Goal: Task Accomplishment & Management: Use online tool/utility

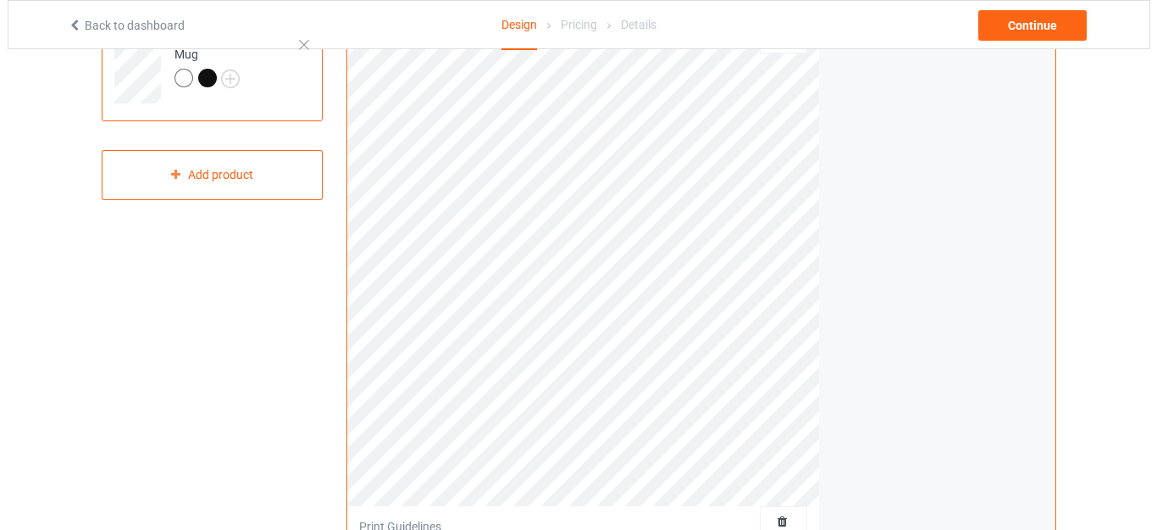
scroll to position [85, 0]
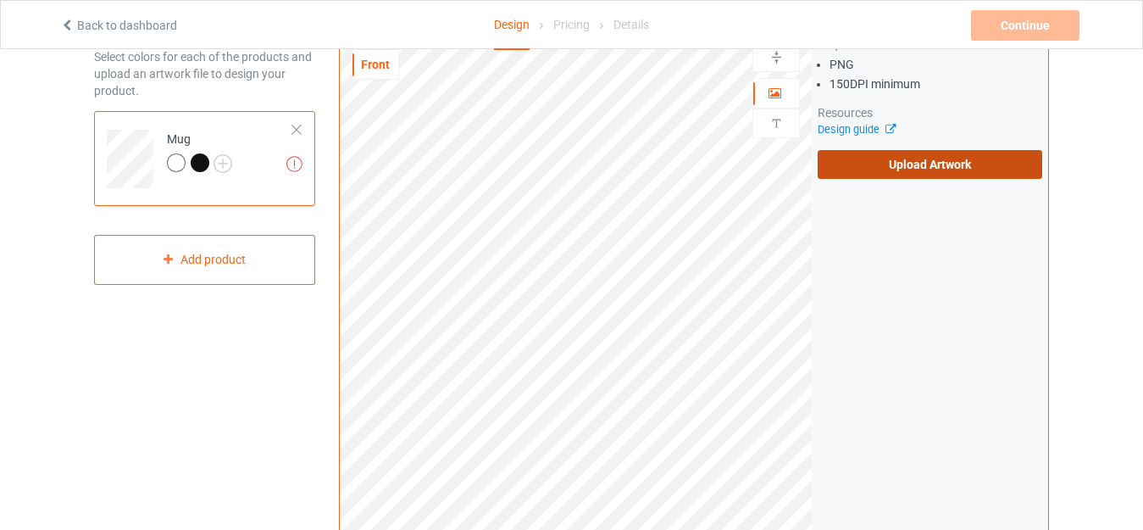
click at [863, 165] on label "Upload Artwork" at bounding box center [930, 164] width 225 height 29
click at [0, 0] on input "Upload Artwork" at bounding box center [0, 0] width 0 height 0
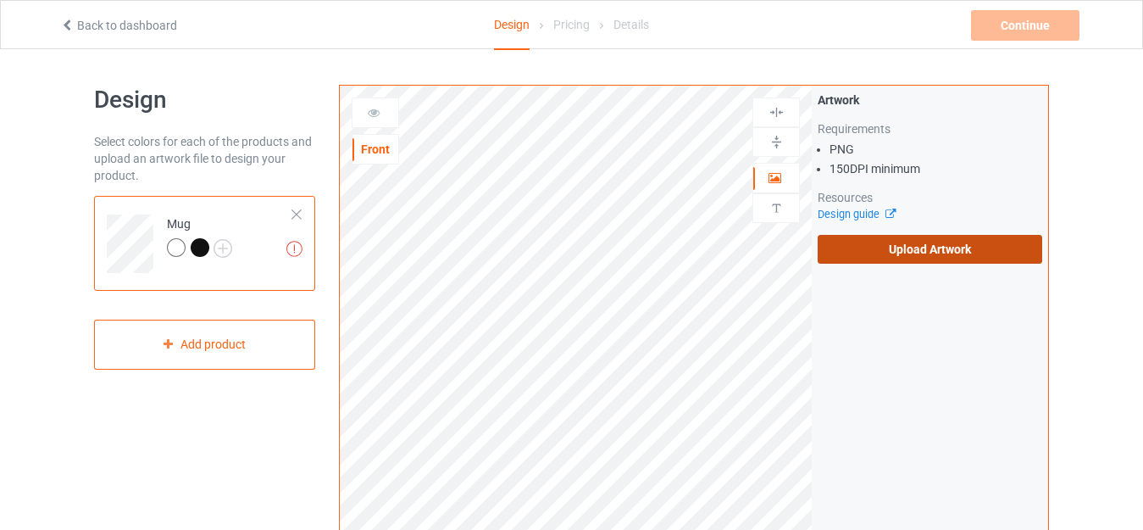
click at [852, 256] on label "Upload Artwork" at bounding box center [930, 249] width 225 height 29
click at [0, 0] on input "Upload Artwork" at bounding box center [0, 0] width 0 height 0
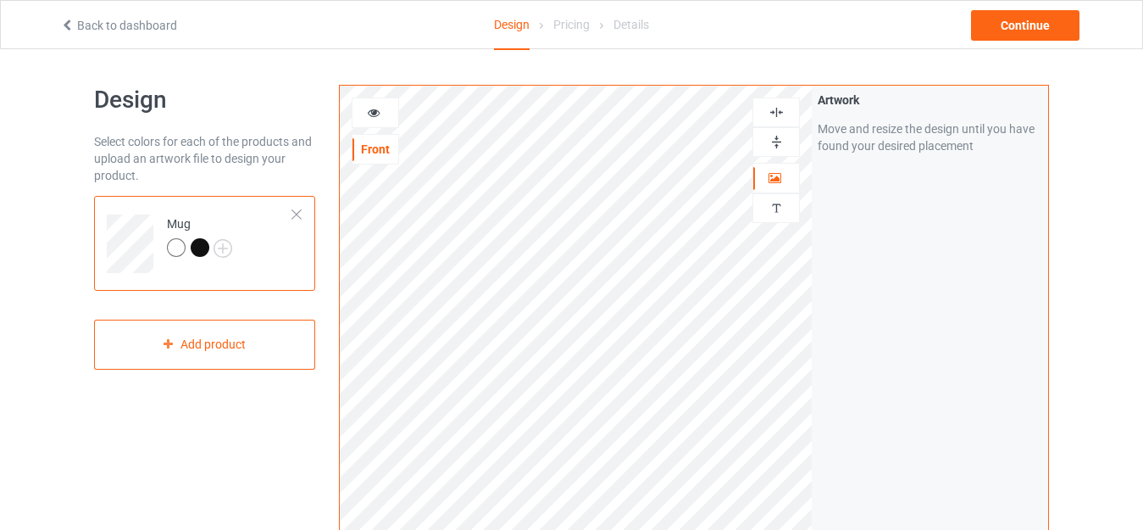
click at [780, 141] on img at bounding box center [776, 142] width 16 height 16
click at [769, 139] on img at bounding box center [776, 142] width 16 height 16
click at [1045, 19] on div "Continue" at bounding box center [1025, 25] width 108 height 31
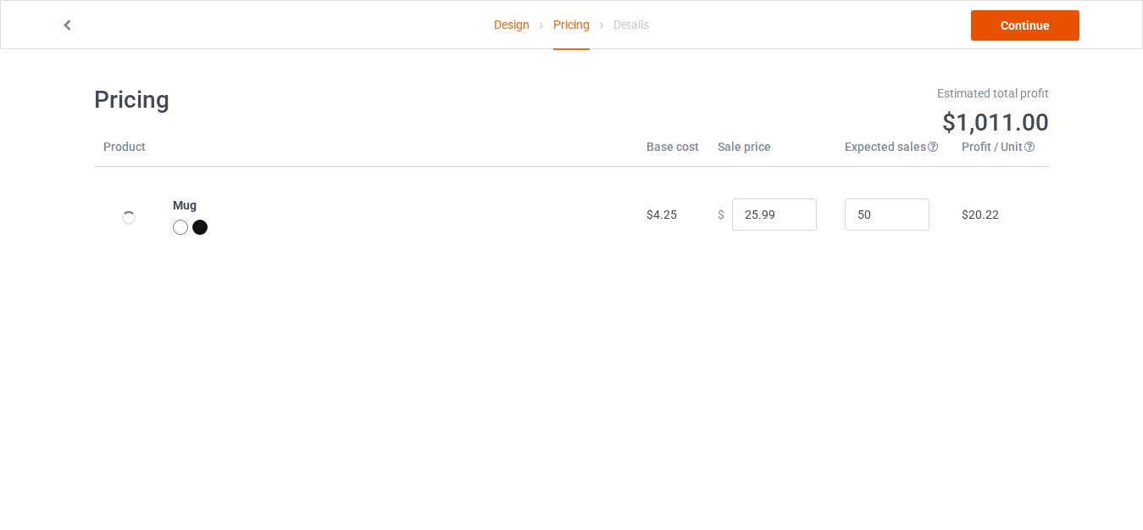
click at [1045, 19] on link "Continue" at bounding box center [1025, 25] width 108 height 31
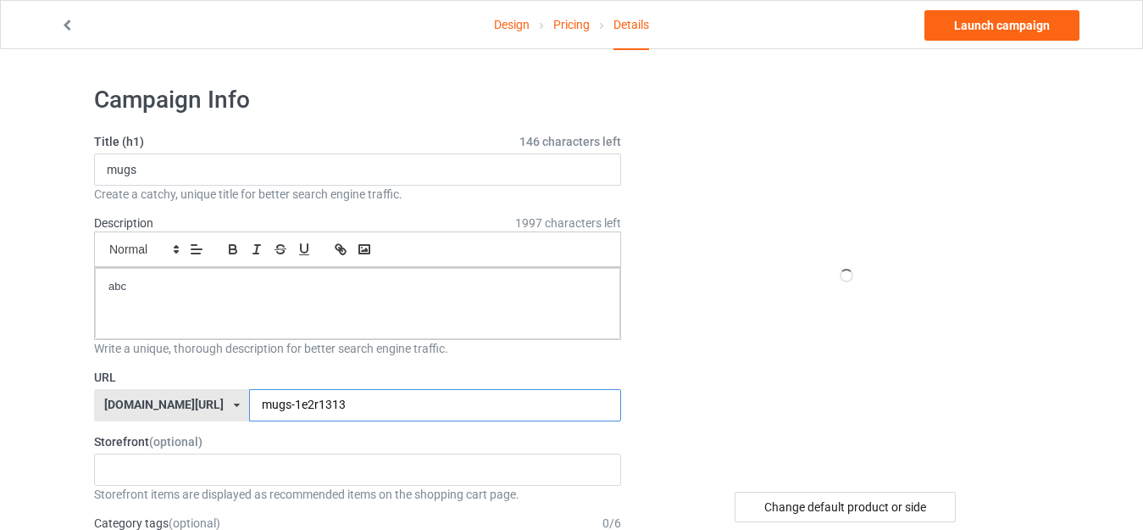
click at [254, 408] on input "mugs-1e2r1313" at bounding box center [434, 405] width 371 height 32
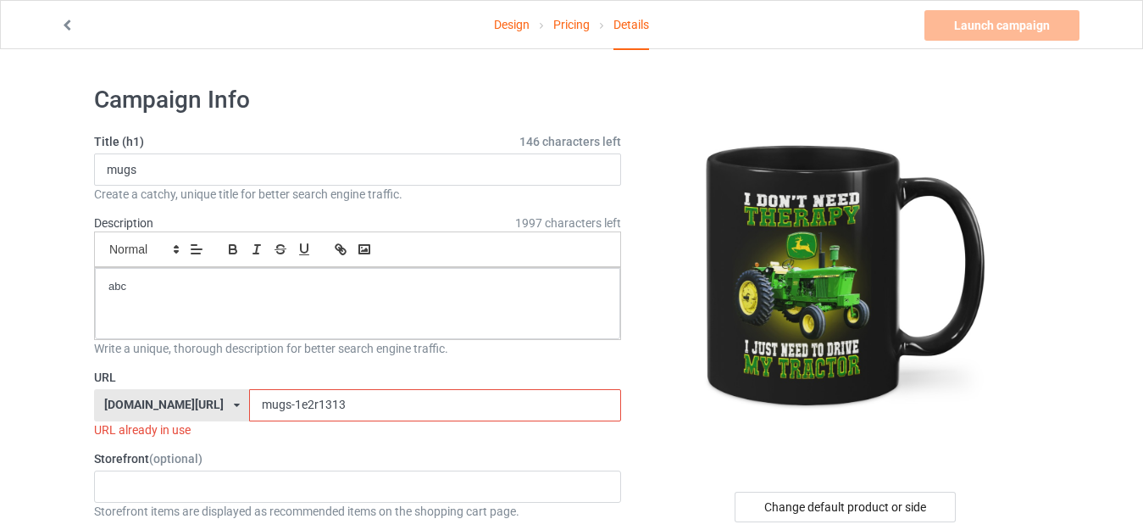
type input "mugs-e2r1313"
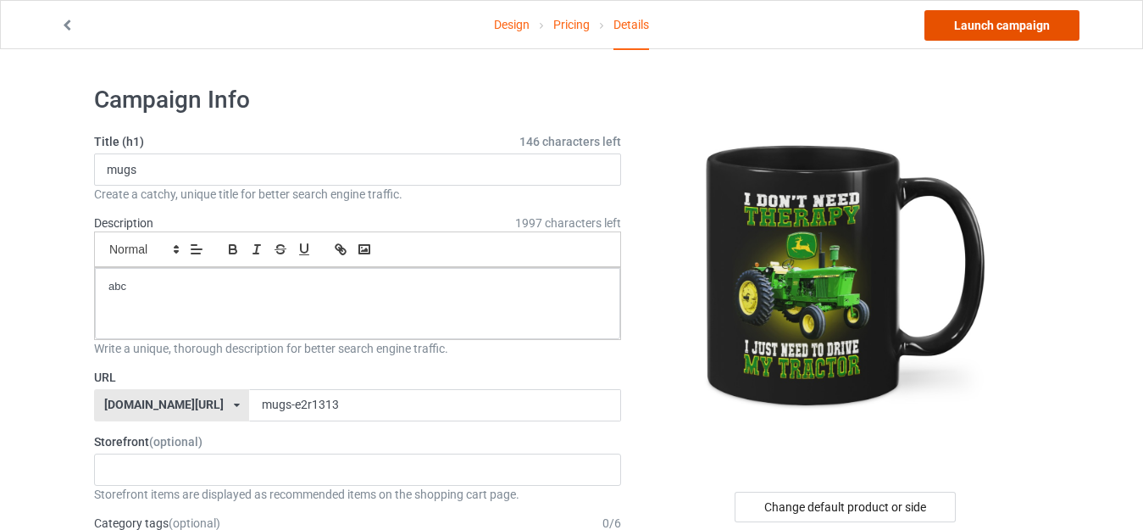
click at [993, 36] on link "Launch campaign" at bounding box center [1001, 25] width 155 height 31
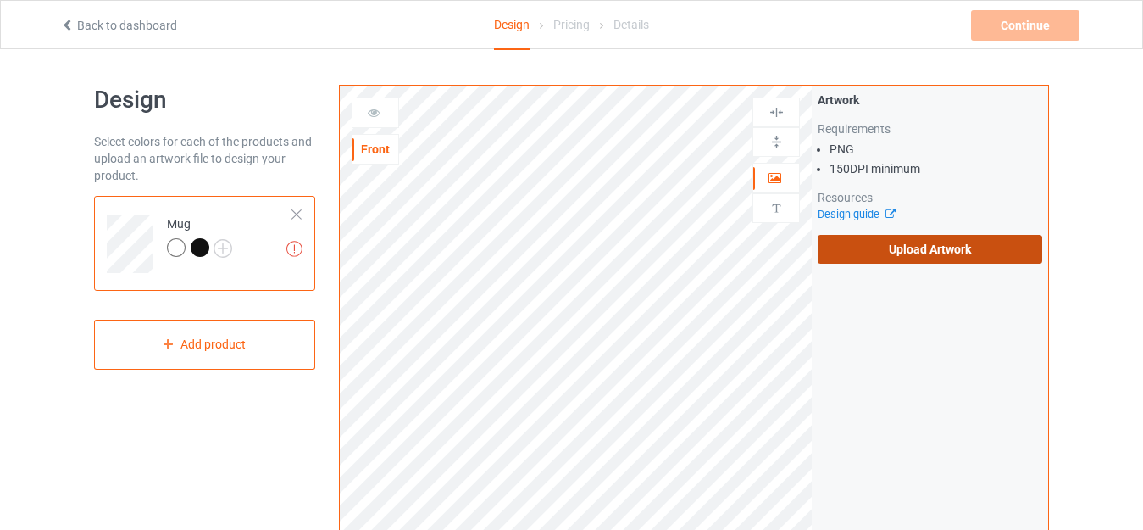
click at [889, 249] on label "Upload Artwork" at bounding box center [930, 249] width 225 height 29
click at [0, 0] on input "Upload Artwork" at bounding box center [0, 0] width 0 height 0
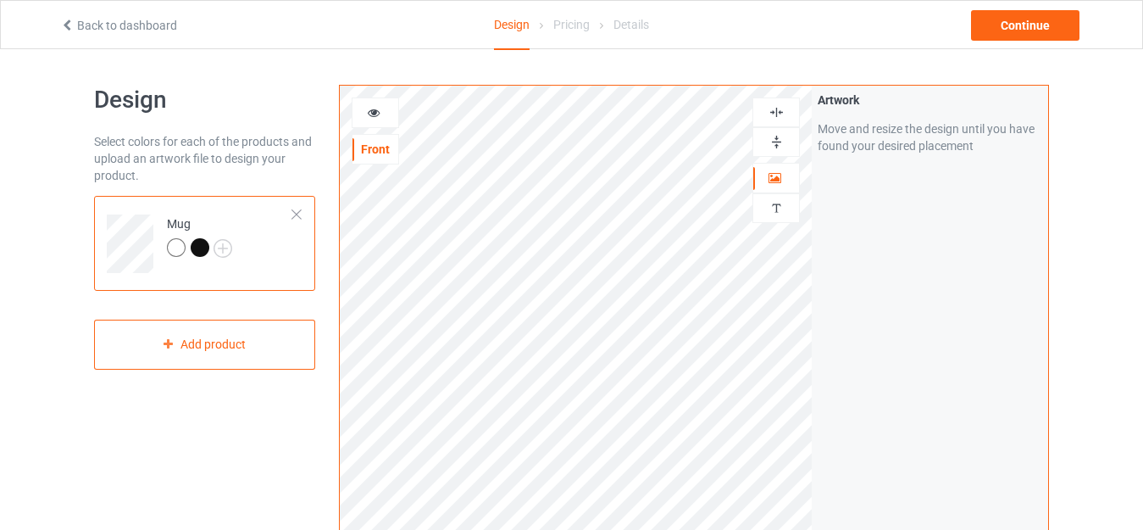
click at [779, 142] on img at bounding box center [776, 142] width 16 height 16
click at [768, 138] on img at bounding box center [776, 142] width 16 height 16
click at [777, 141] on img at bounding box center [776, 142] width 16 height 16
click at [780, 143] on img at bounding box center [776, 142] width 16 height 16
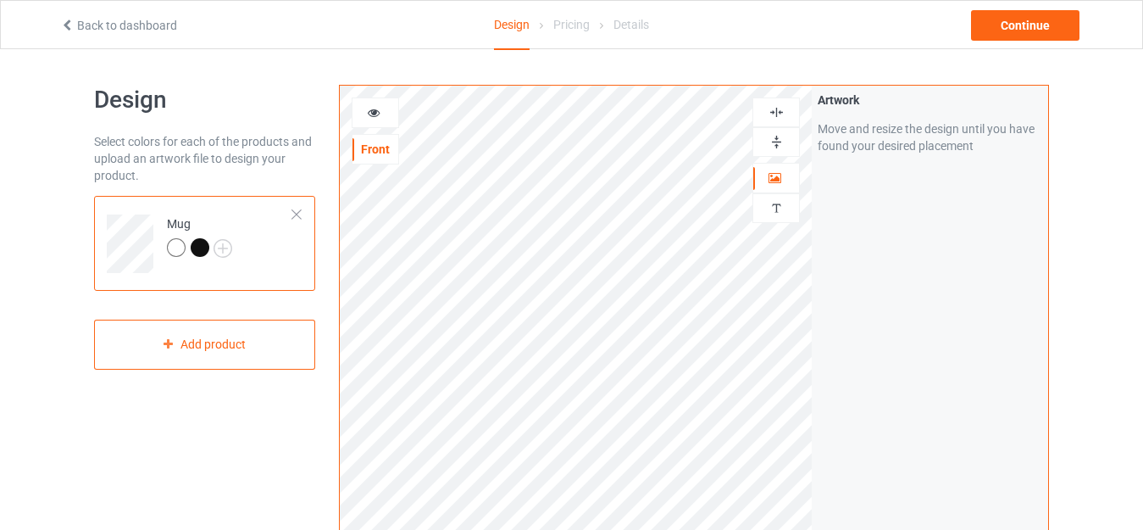
click at [778, 140] on img at bounding box center [776, 142] width 16 height 16
click at [1005, 28] on div "Continue" at bounding box center [1025, 25] width 108 height 31
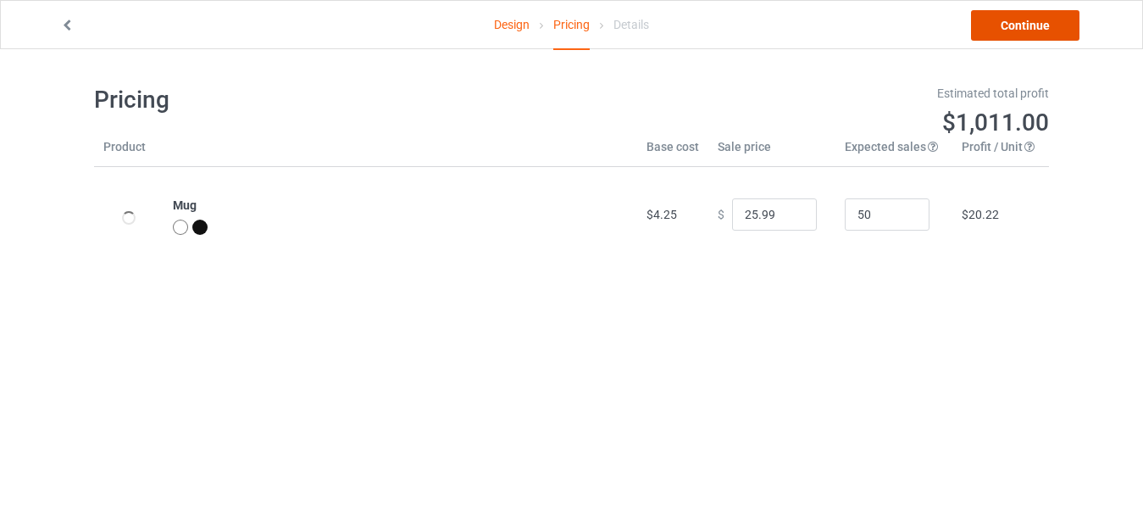
click at [1005, 28] on link "Continue" at bounding box center [1025, 25] width 108 height 31
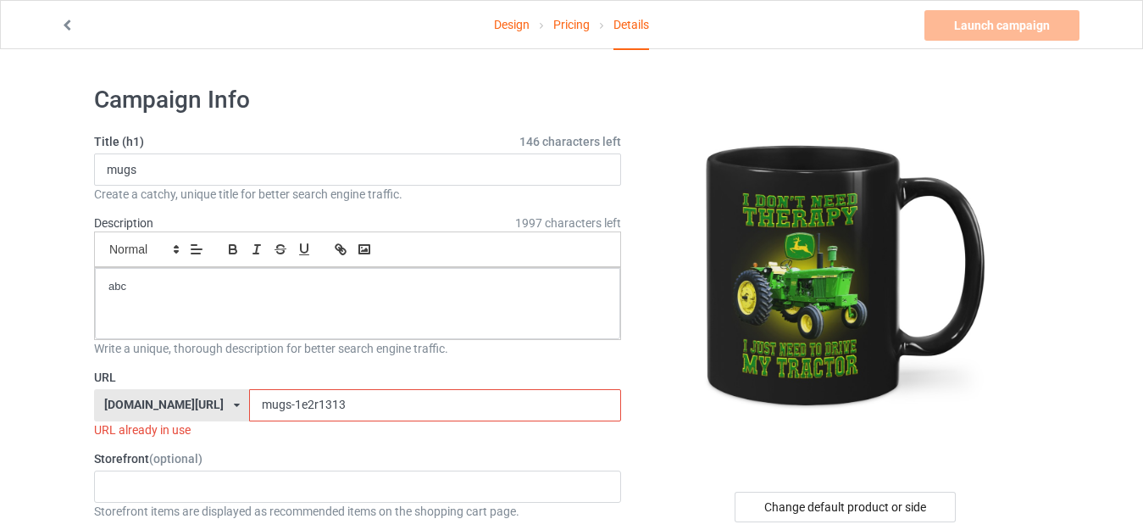
click at [278, 405] on input "mugs-1e2r1313" at bounding box center [434, 405] width 371 height 32
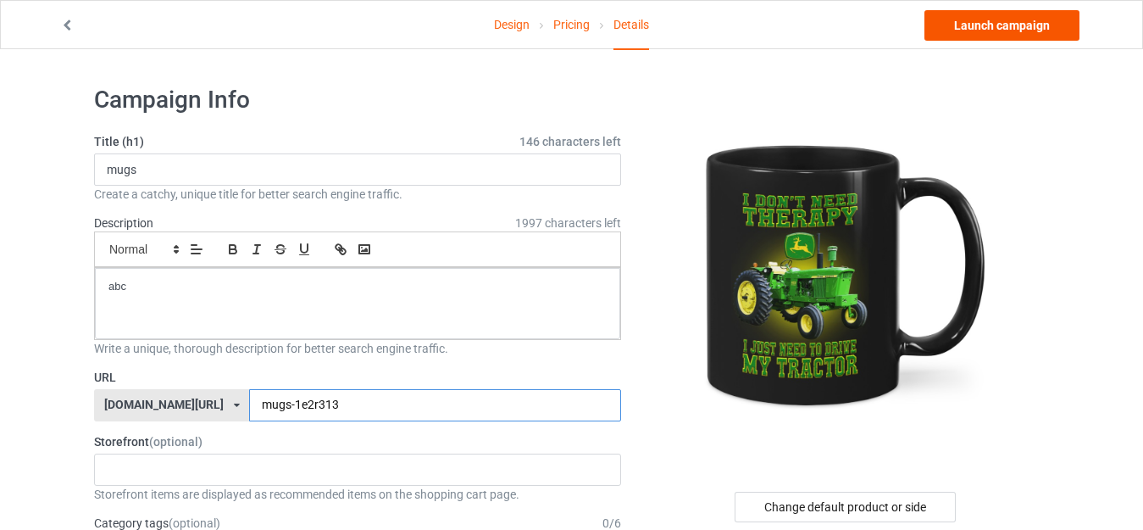
type input "mugs-1e2r313"
click at [1007, 29] on link "Launch campaign" at bounding box center [1001, 25] width 155 height 31
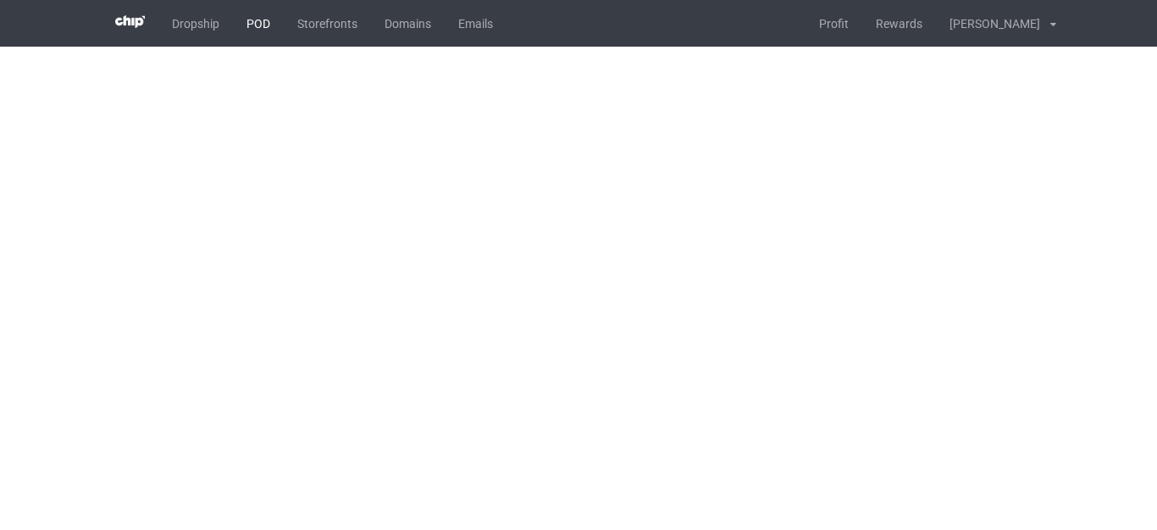
click at [257, 26] on link "POD" at bounding box center [258, 23] width 51 height 47
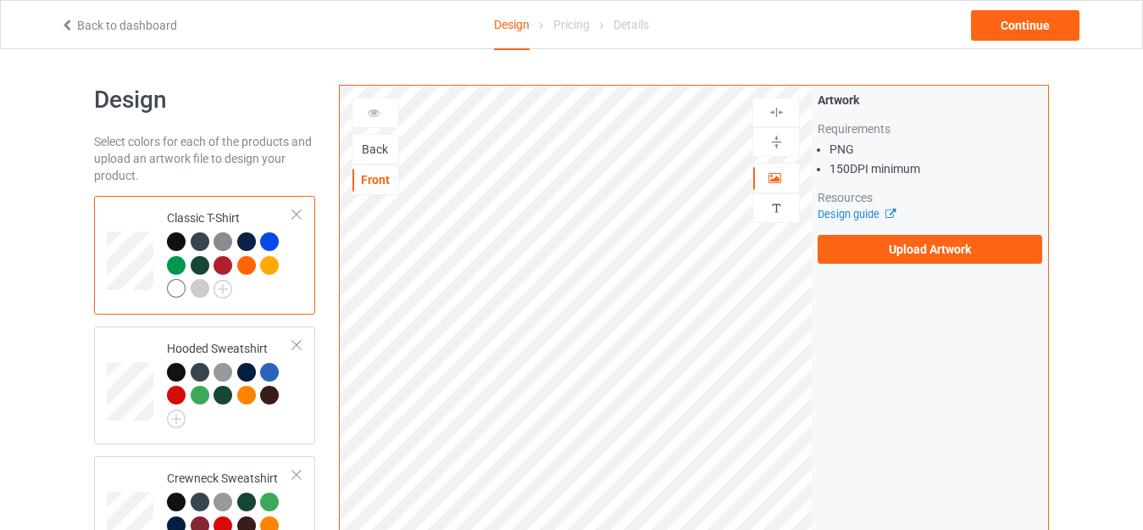
click at [380, 153] on div "Back" at bounding box center [375, 149] width 46 height 17
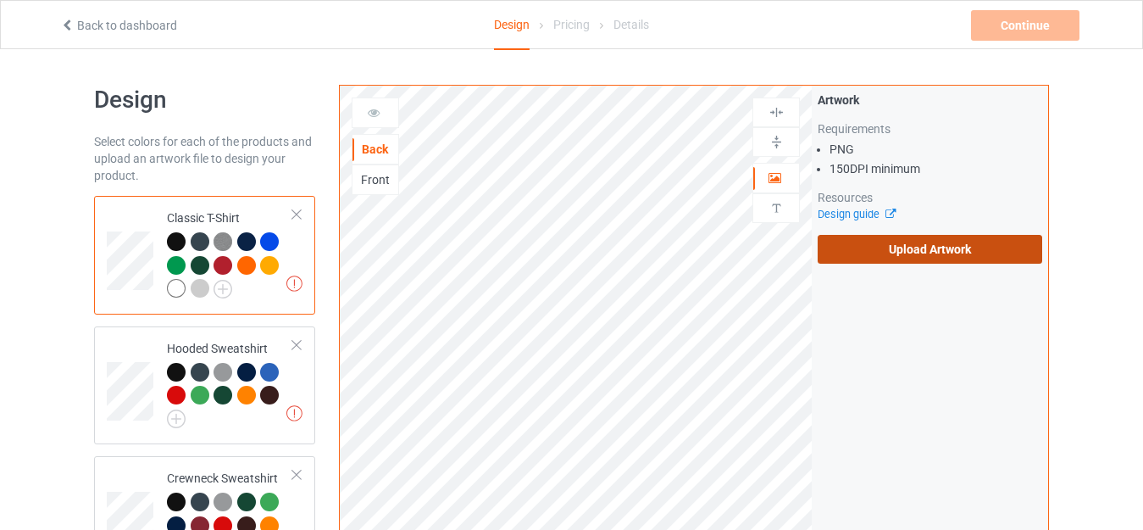
click at [869, 254] on label "Upload Artwork" at bounding box center [930, 249] width 225 height 29
click at [0, 0] on input "Upload Artwork" at bounding box center [0, 0] width 0 height 0
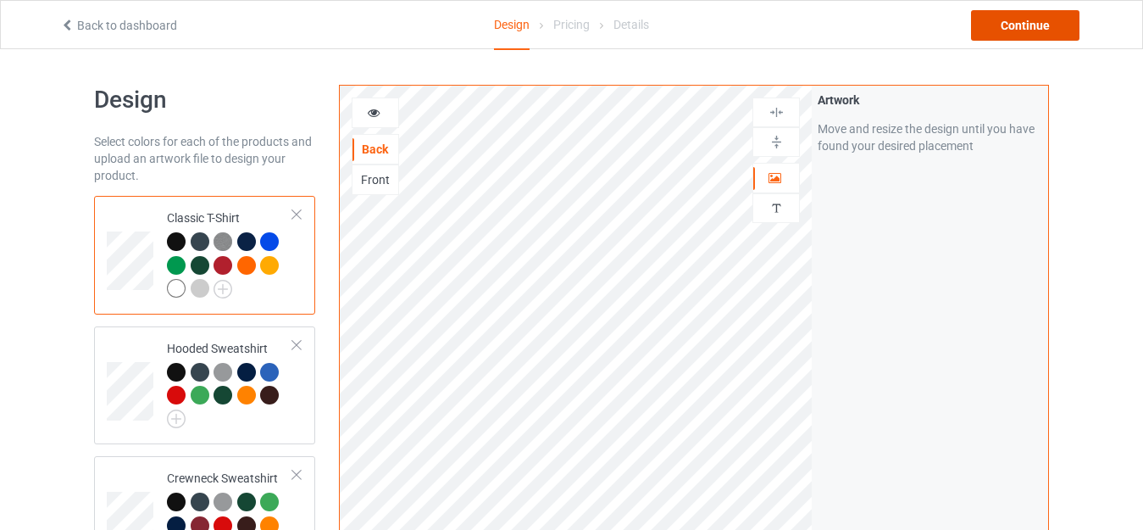
click at [1024, 14] on div "Continue" at bounding box center [1025, 25] width 108 height 31
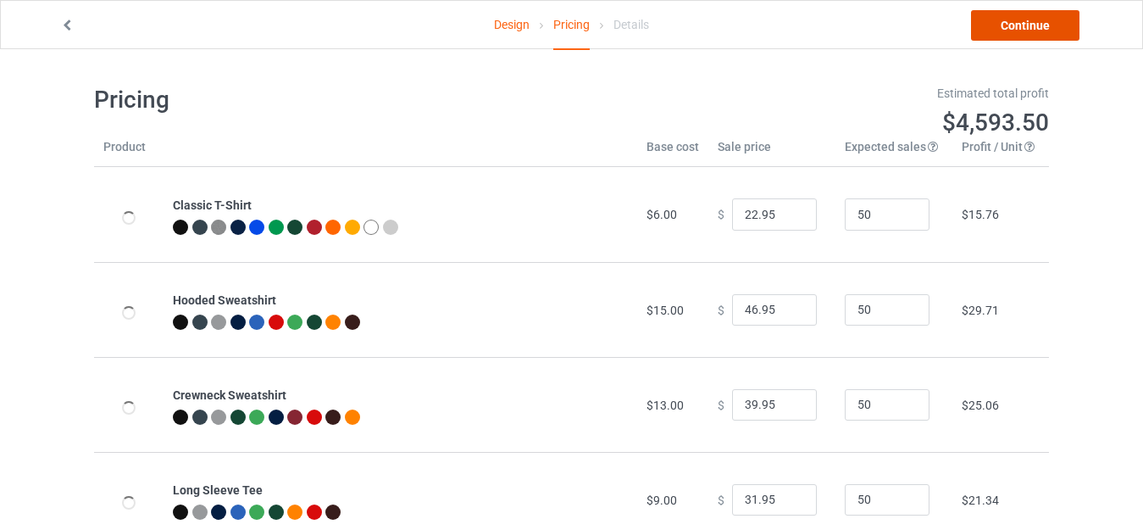
click at [1024, 14] on link "Continue" at bounding box center [1025, 25] width 108 height 31
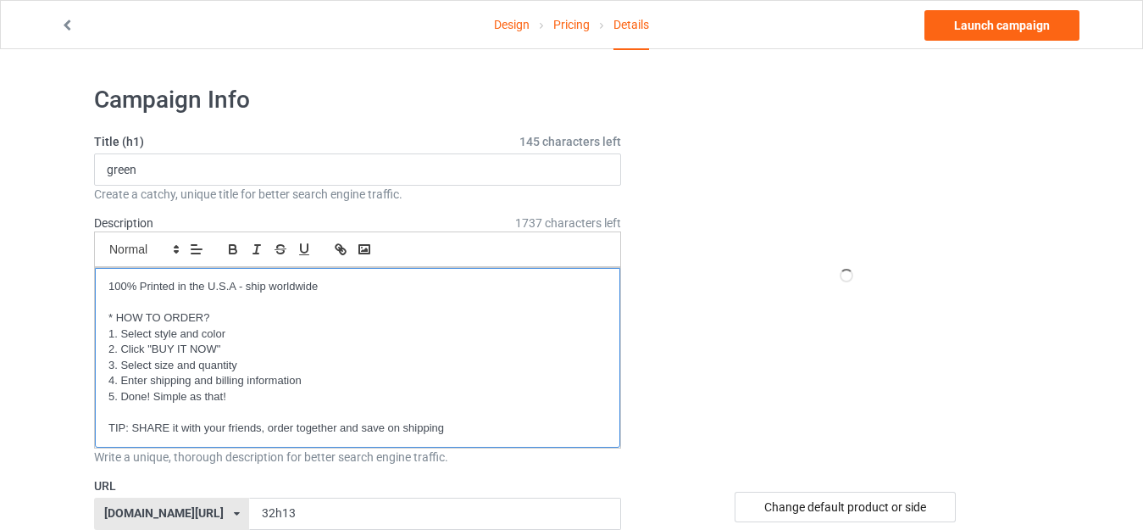
click at [298, 436] on p "TIP: SHARE it with your friends, order together and save on shipping" at bounding box center [357, 428] width 498 height 16
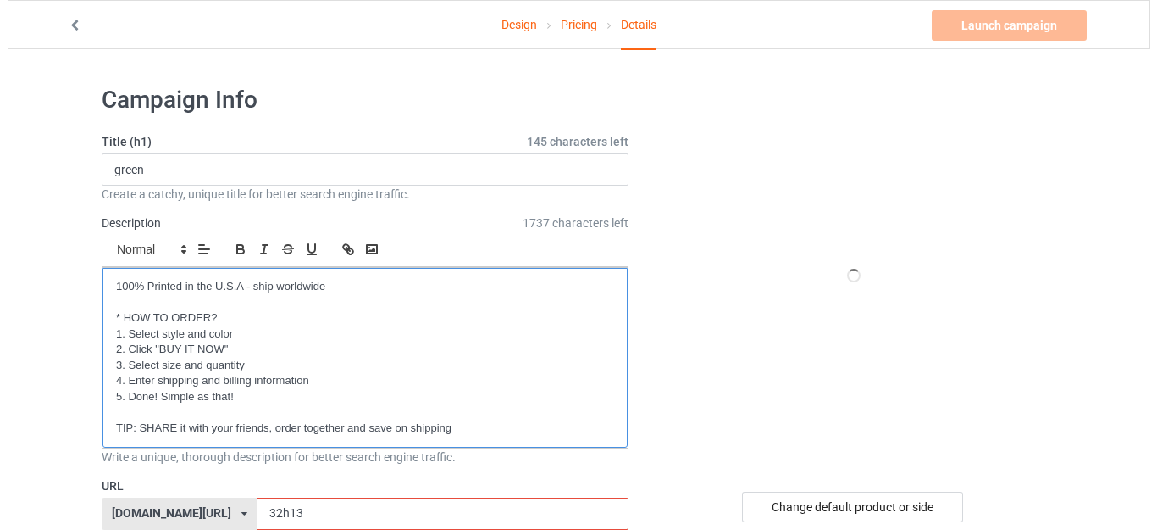
scroll to position [85, 0]
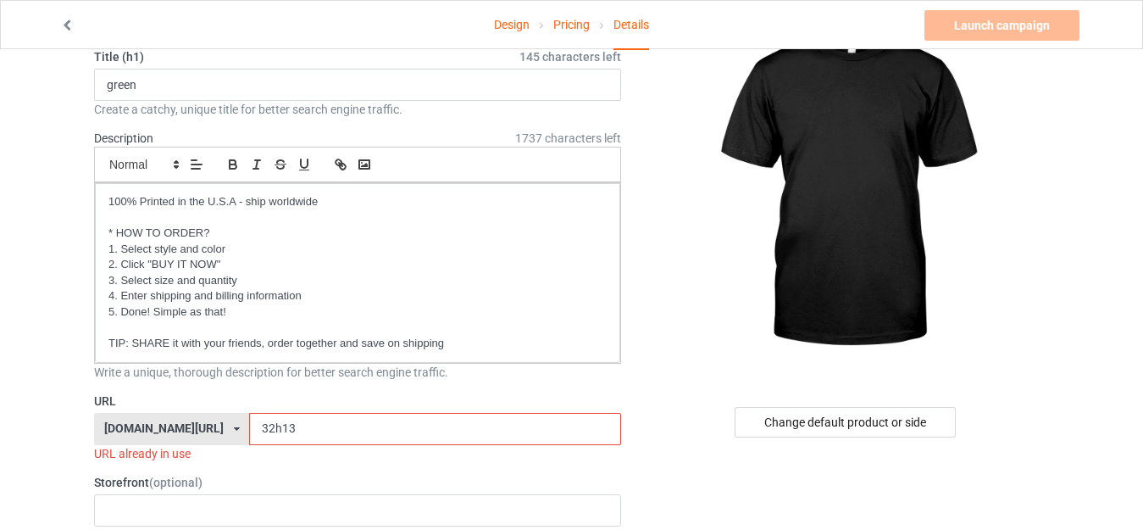
click at [298, 436] on input "32h13" at bounding box center [434, 429] width 371 height 32
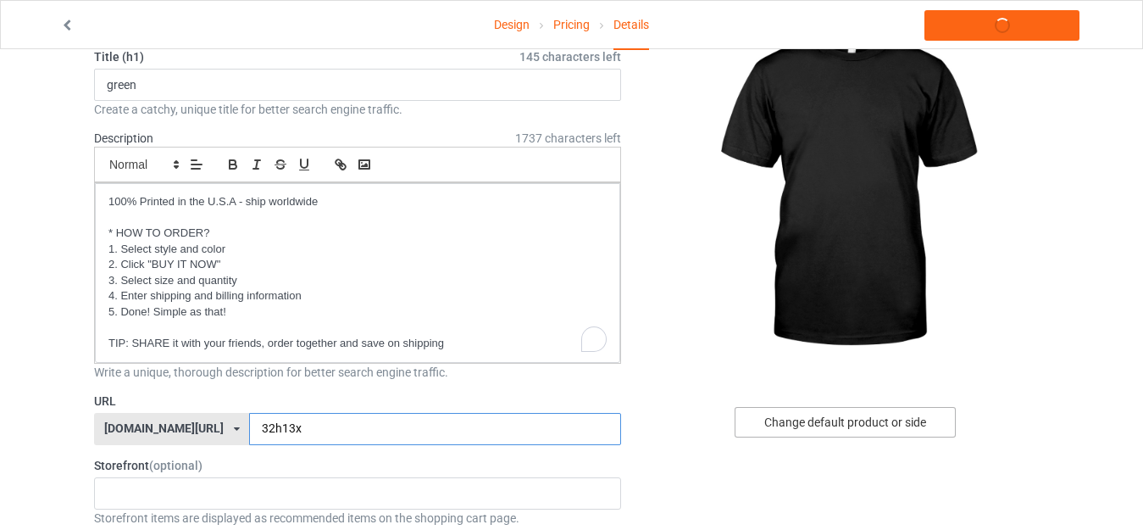
type input "32h13x"
click at [840, 427] on div "Change default product or side" at bounding box center [845, 422] width 221 height 31
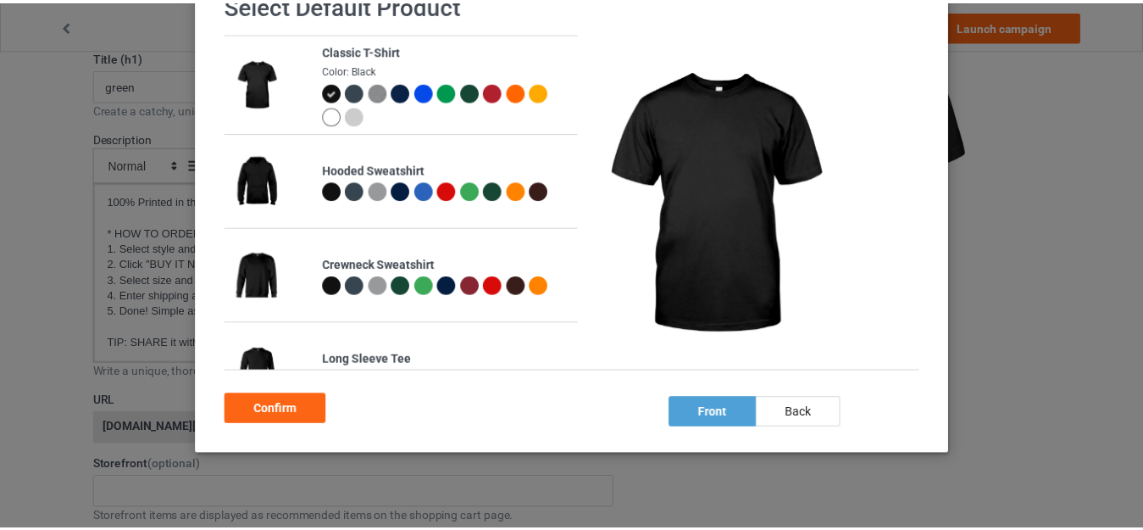
scroll to position [151, 0]
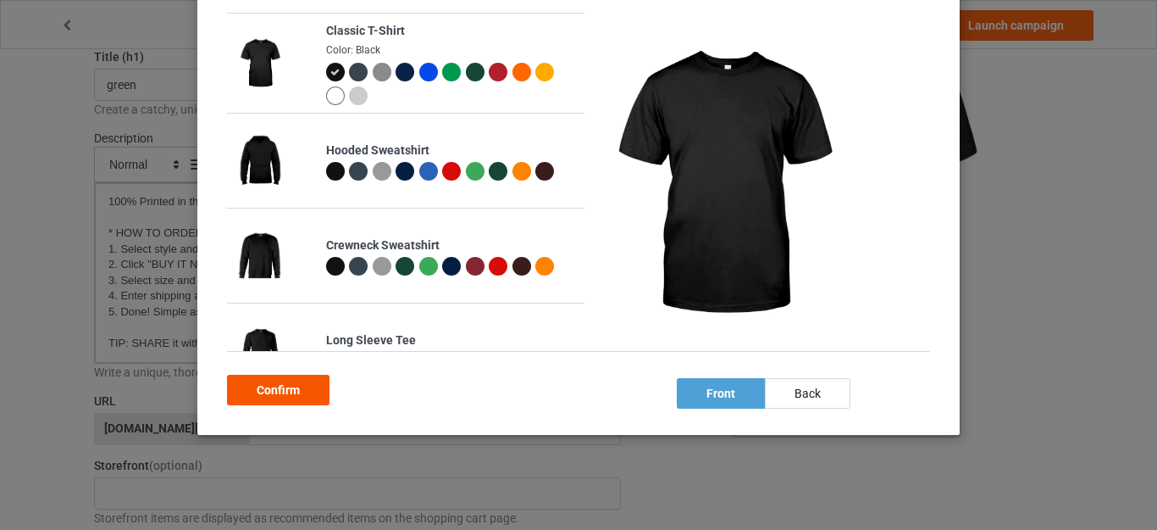
click at [816, 387] on div "back" at bounding box center [808, 393] width 86 height 31
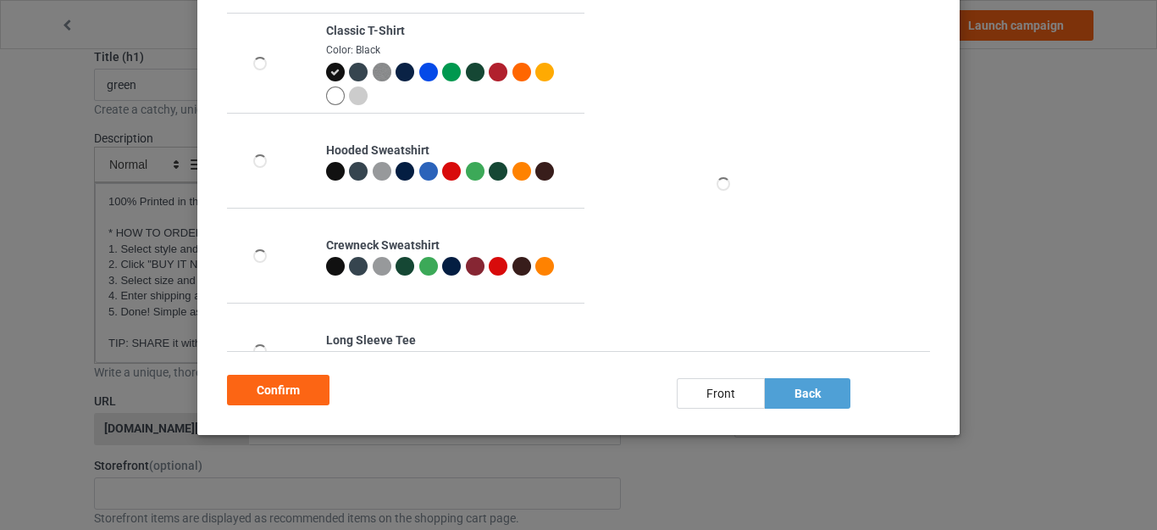
click at [308, 392] on div "Confirm" at bounding box center [278, 390] width 103 height 31
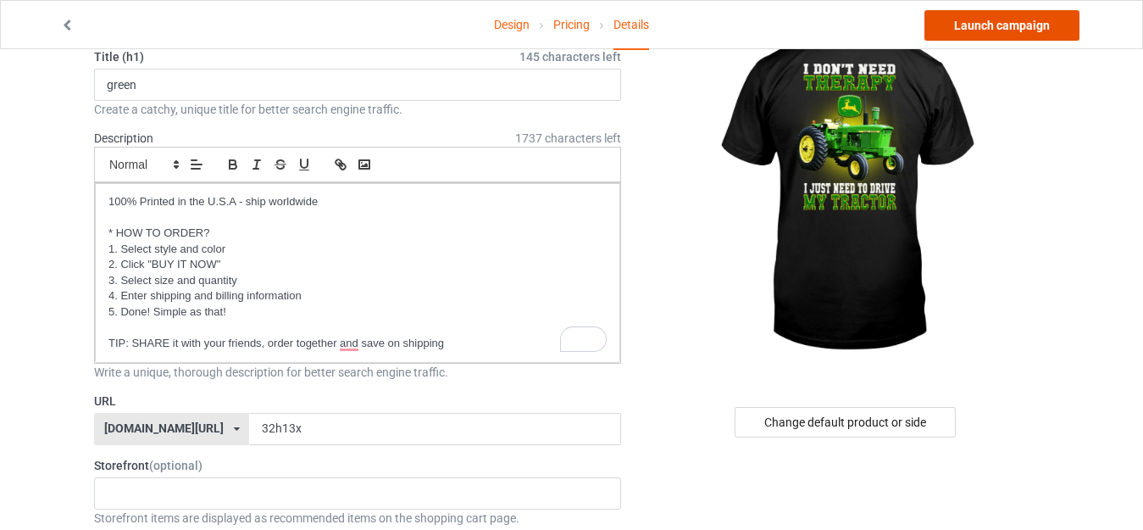
click at [985, 25] on link "Launch campaign" at bounding box center [1001, 25] width 155 height 31
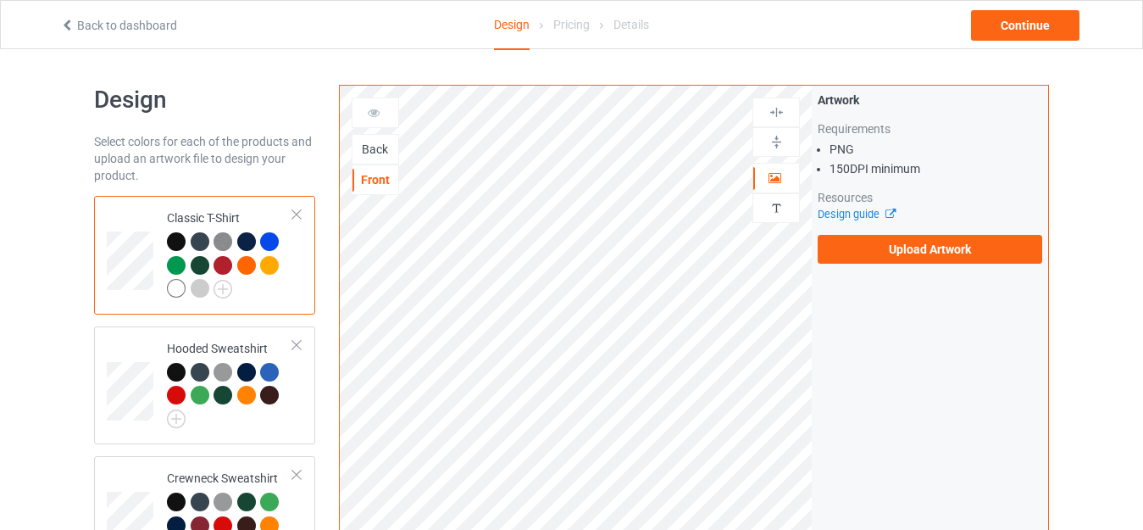
click at [370, 152] on div "Back" at bounding box center [375, 149] width 46 height 17
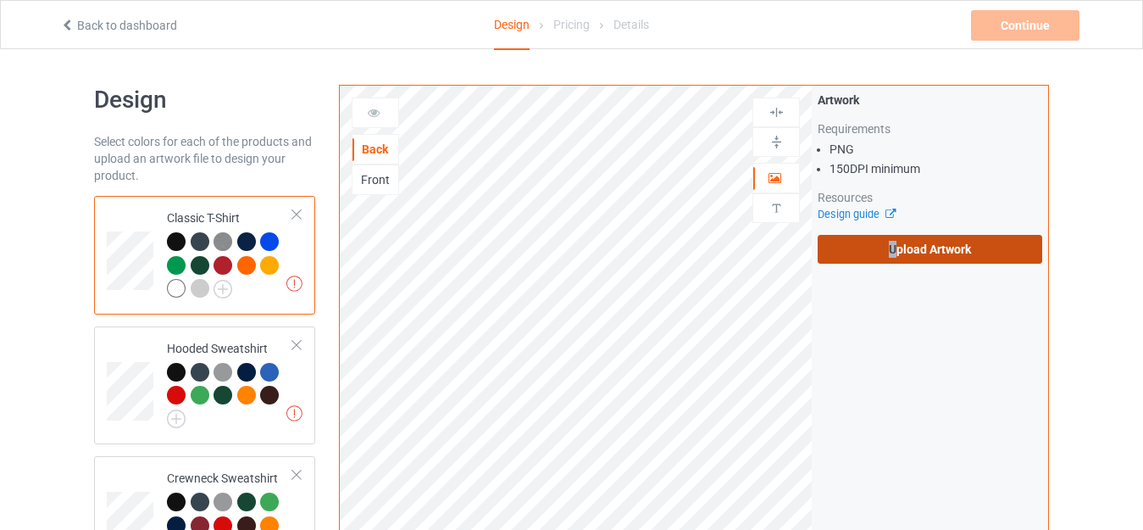
click at [893, 262] on label "Upload Artwork" at bounding box center [930, 249] width 225 height 29
click at [850, 252] on label "Upload Artwork" at bounding box center [930, 249] width 225 height 29
click at [0, 0] on input "Upload Artwork" at bounding box center [0, 0] width 0 height 0
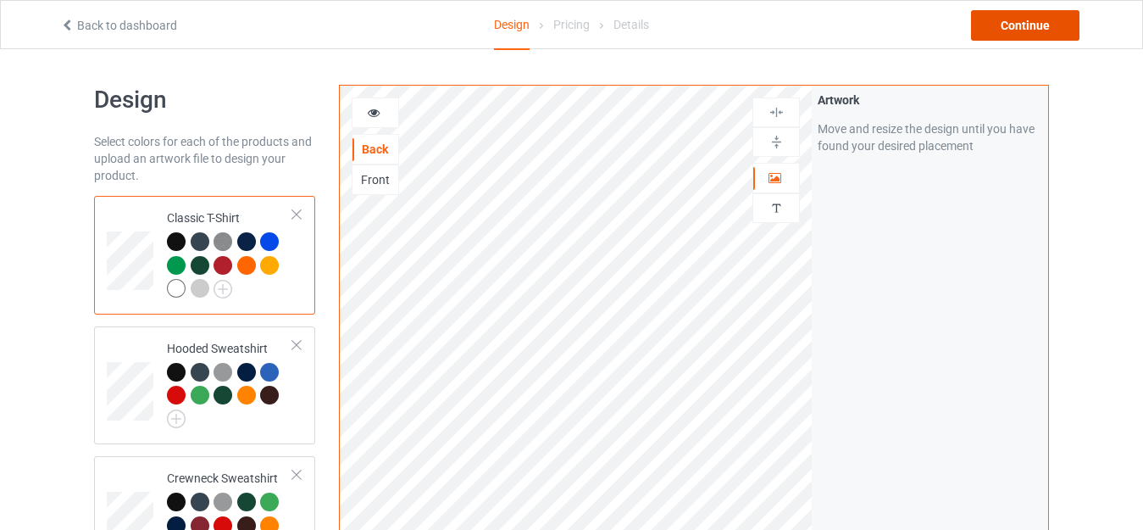
click at [1010, 31] on div "Continue" at bounding box center [1025, 25] width 108 height 31
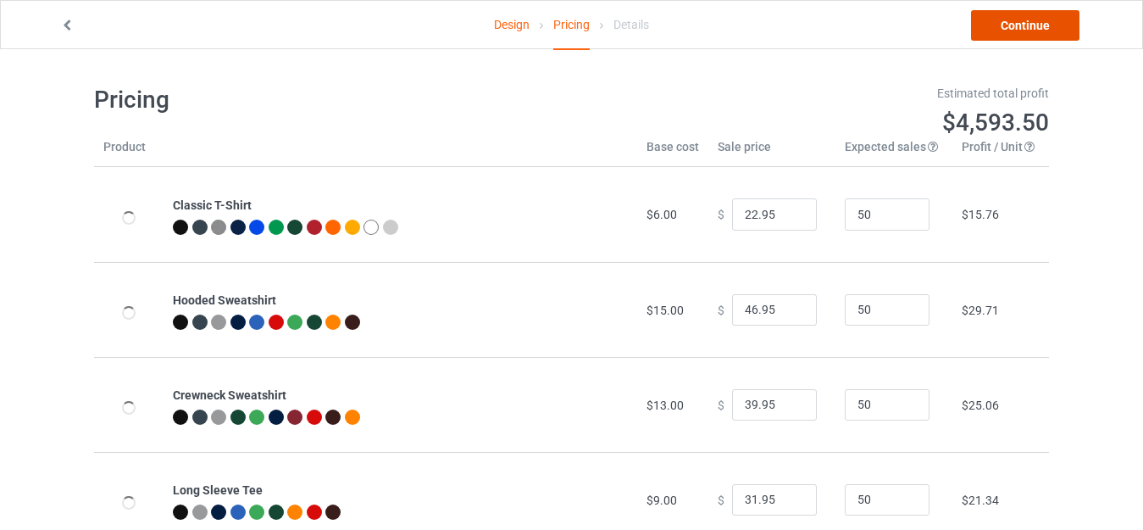
click at [1009, 31] on link "Continue" at bounding box center [1025, 25] width 108 height 31
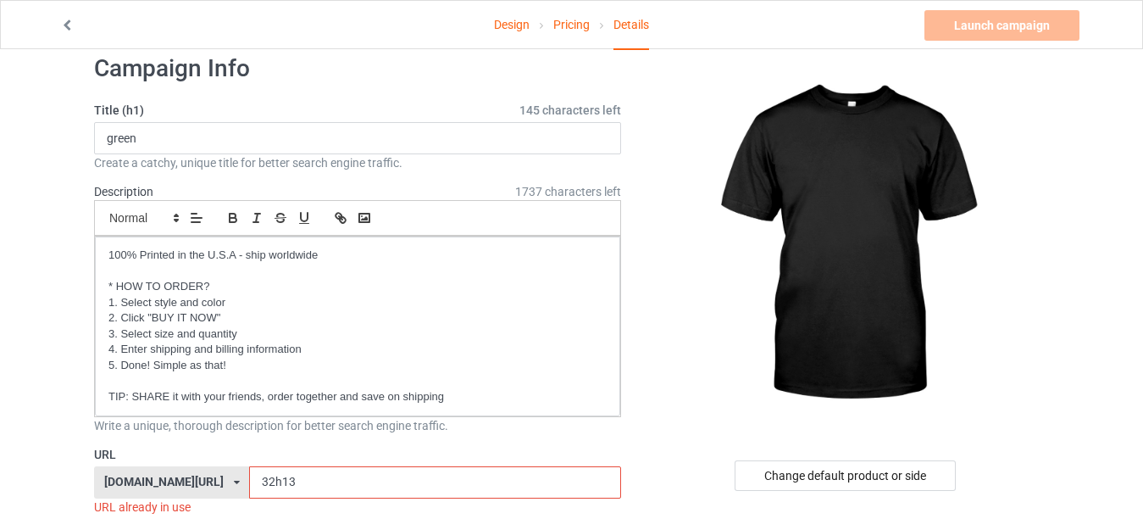
scroll to position [169, 0]
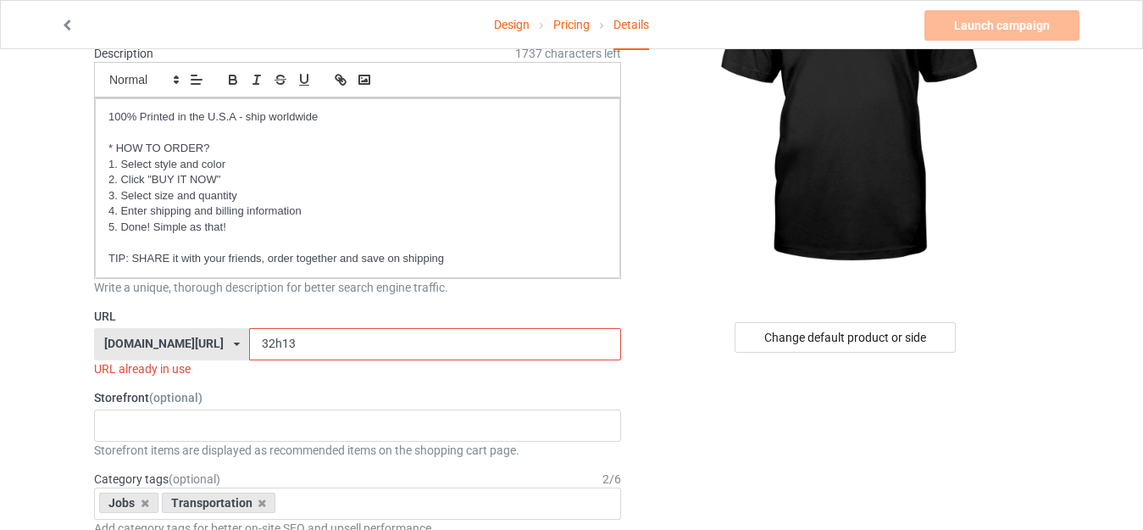
click at [303, 334] on input "32h13" at bounding box center [434, 344] width 371 height 32
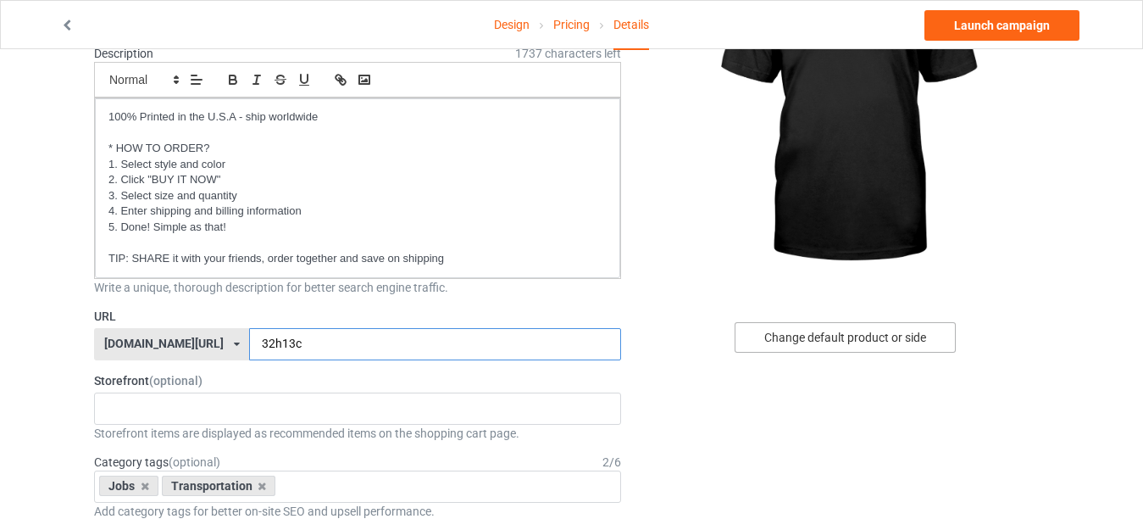
type input "32h13c"
click at [824, 347] on div "Change default product or side" at bounding box center [845, 337] width 221 height 31
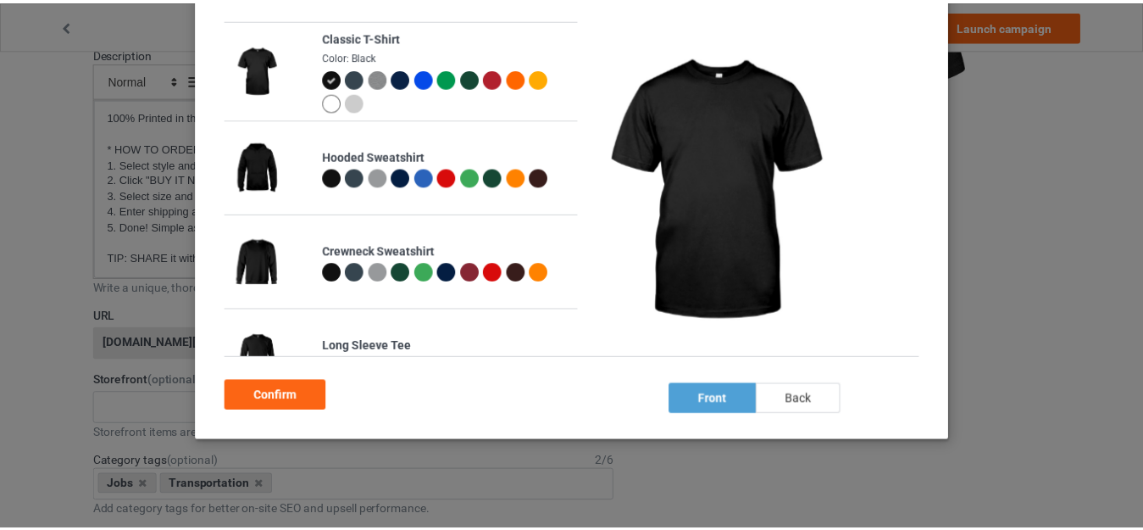
scroll to position [151, 0]
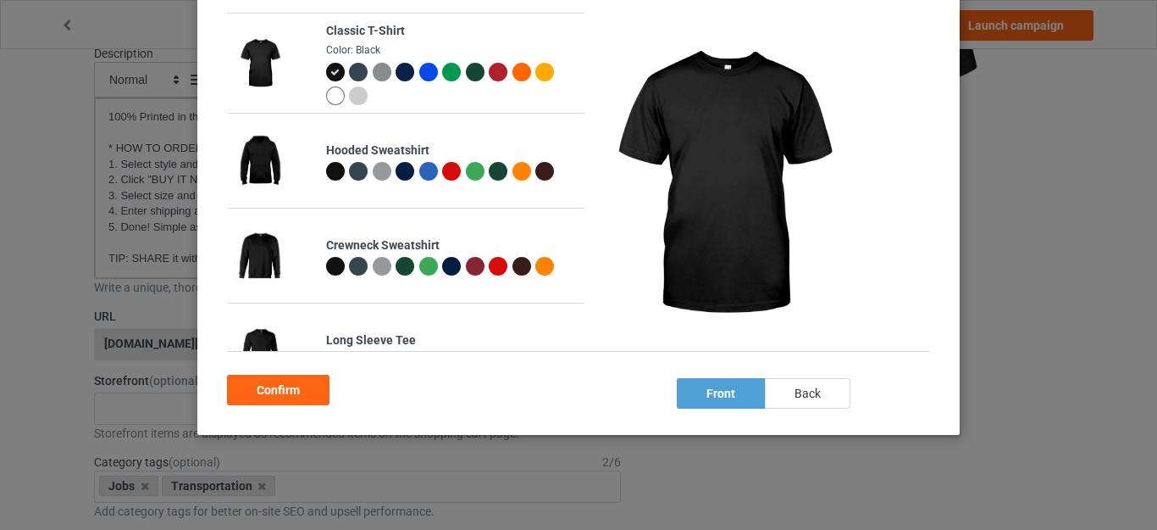
click at [800, 389] on div "back" at bounding box center [808, 393] width 86 height 31
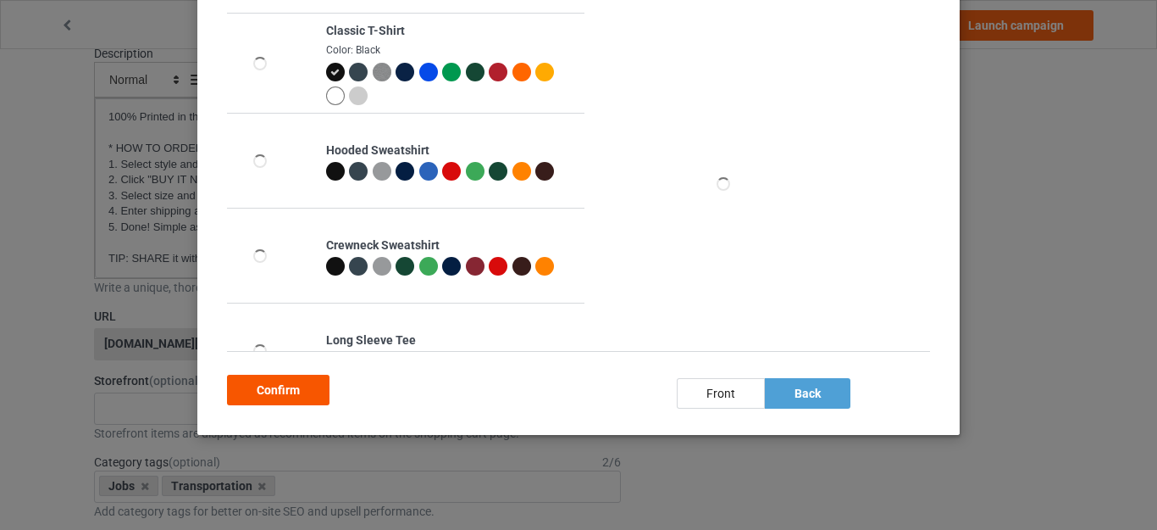
click at [289, 389] on div "Confirm" at bounding box center [278, 390] width 103 height 31
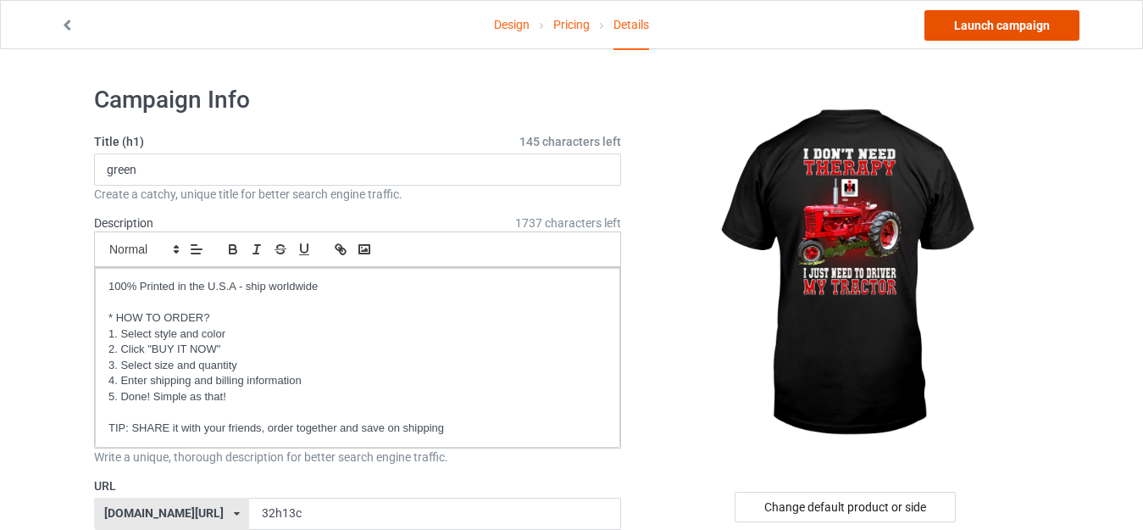
click at [980, 34] on link "Launch campaign" at bounding box center [1001, 25] width 155 height 31
